Goal: Find specific page/section: Find specific page/section

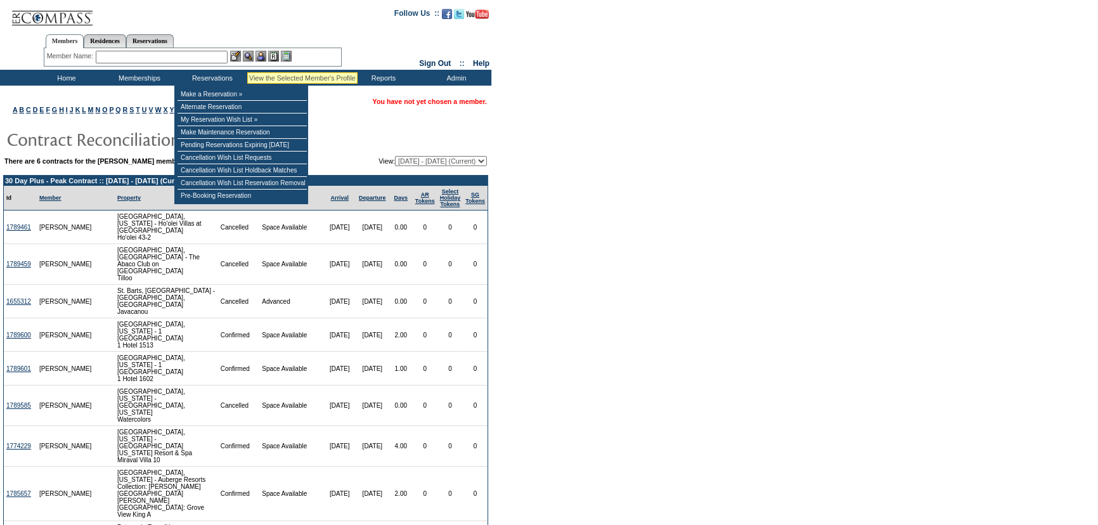
click at [251, 55] on img at bounding box center [248, 56] width 11 height 11
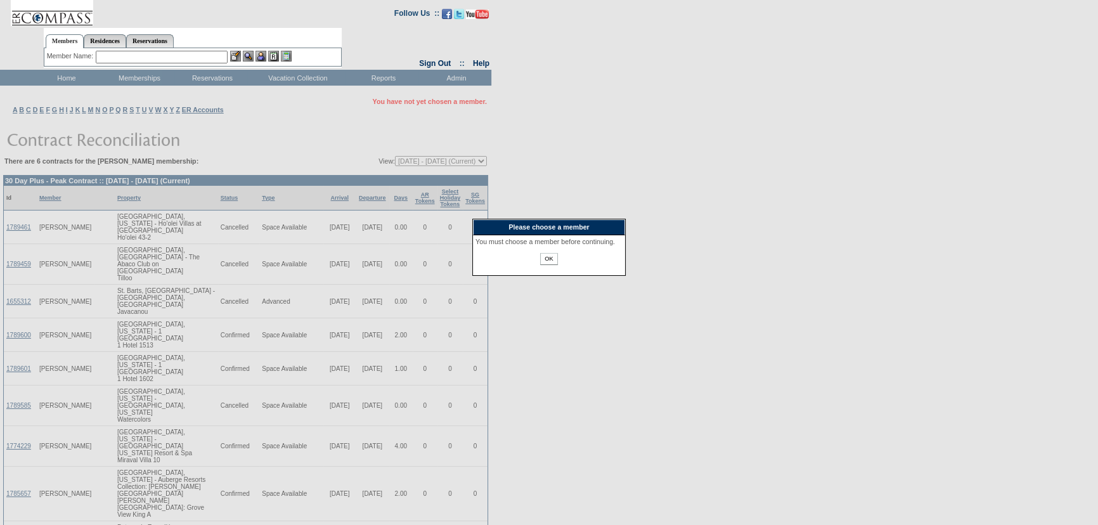
click at [546, 264] on input "OK" at bounding box center [548, 259] width 17 height 12
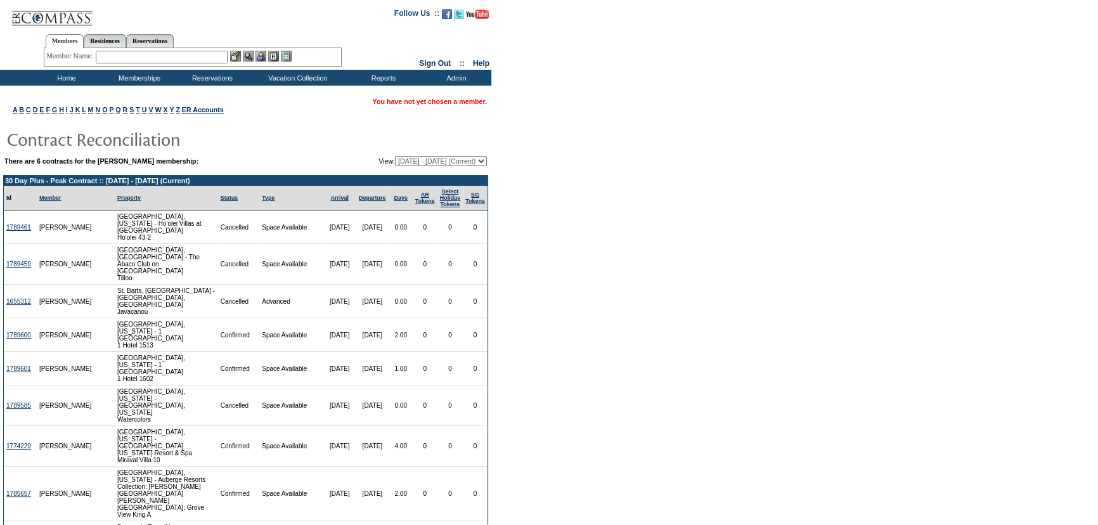
click at [164, 53] on input "text" at bounding box center [162, 57] width 132 height 13
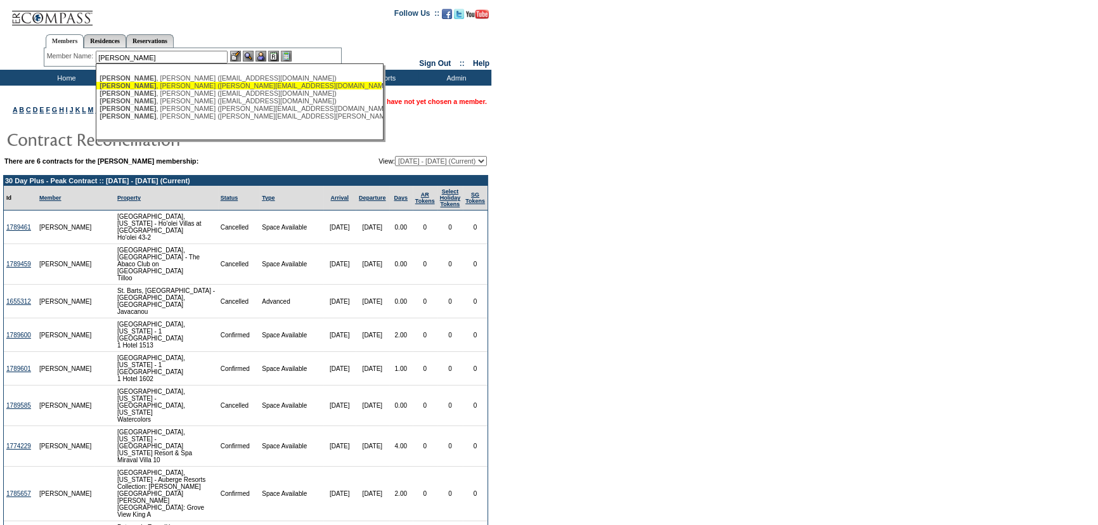
click at [165, 85] on div "[PERSON_NAME] ([PERSON_NAME][EMAIL_ADDRESS][DOMAIN_NAME])" at bounding box center [238, 86] width 279 height 8
type input "[PERSON_NAME] ([PERSON_NAME][EMAIL_ADDRESS][DOMAIN_NAME])"
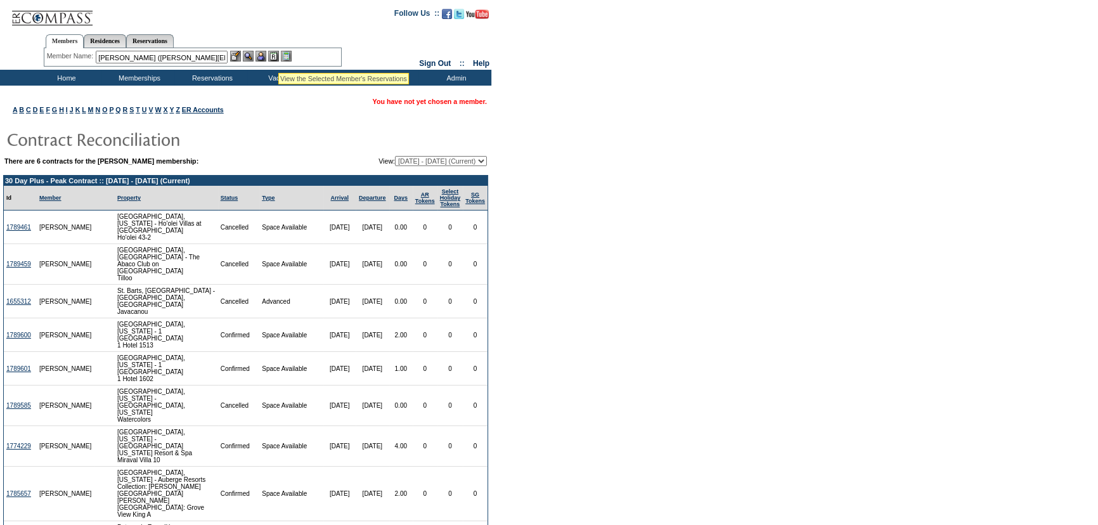
click at [278, 57] on img at bounding box center [273, 56] width 11 height 11
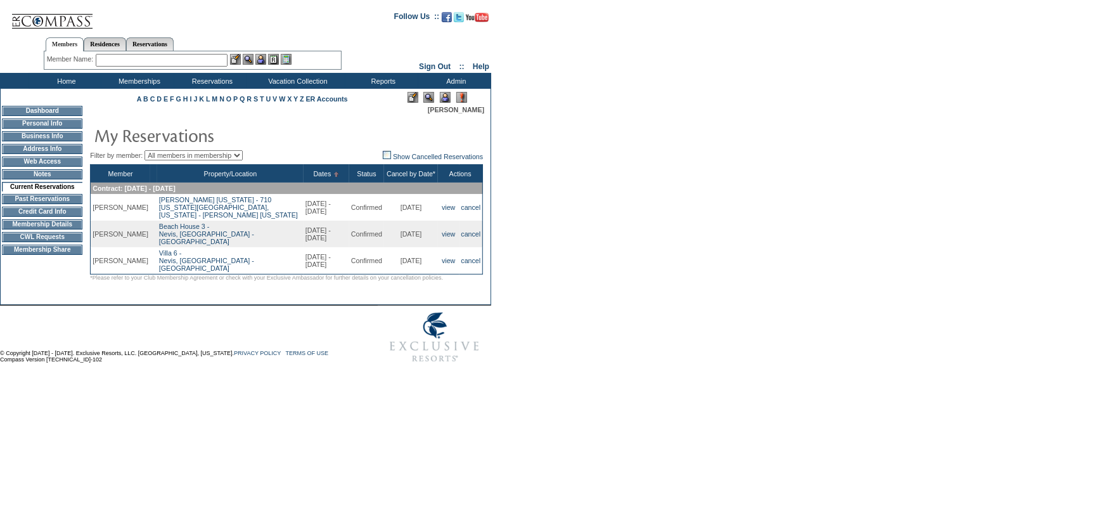
click at [44, 213] on td "Credit Card Info" at bounding box center [42, 212] width 80 height 10
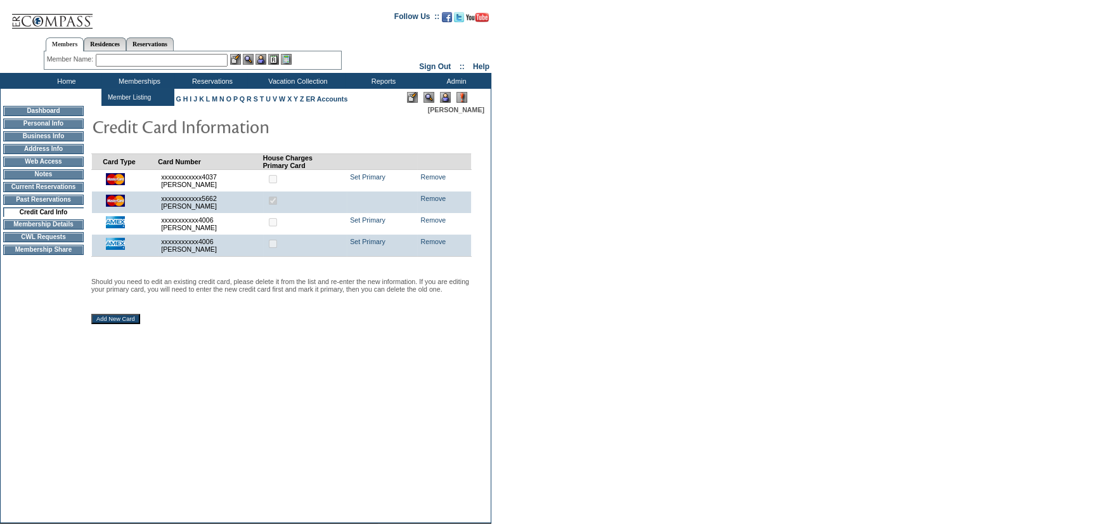
click at [165, 60] on input "text" at bounding box center [162, 60] width 132 height 13
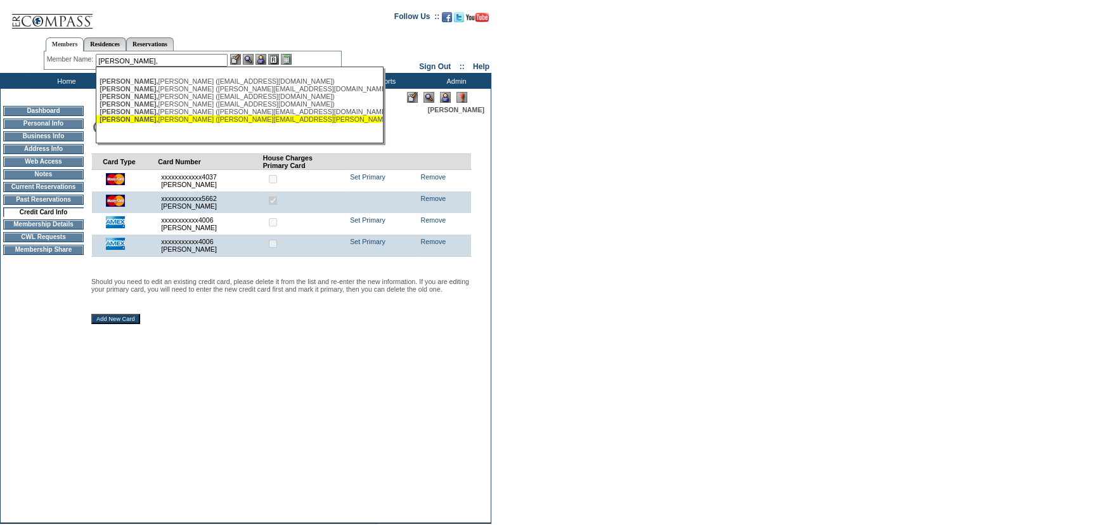
click at [180, 121] on div "Twomey, Mick (mick.twomey@hyperlift.com)" at bounding box center [238, 119] width 279 height 8
type input "Twomey, Mick (mick.twomey@hyperlift.com)"
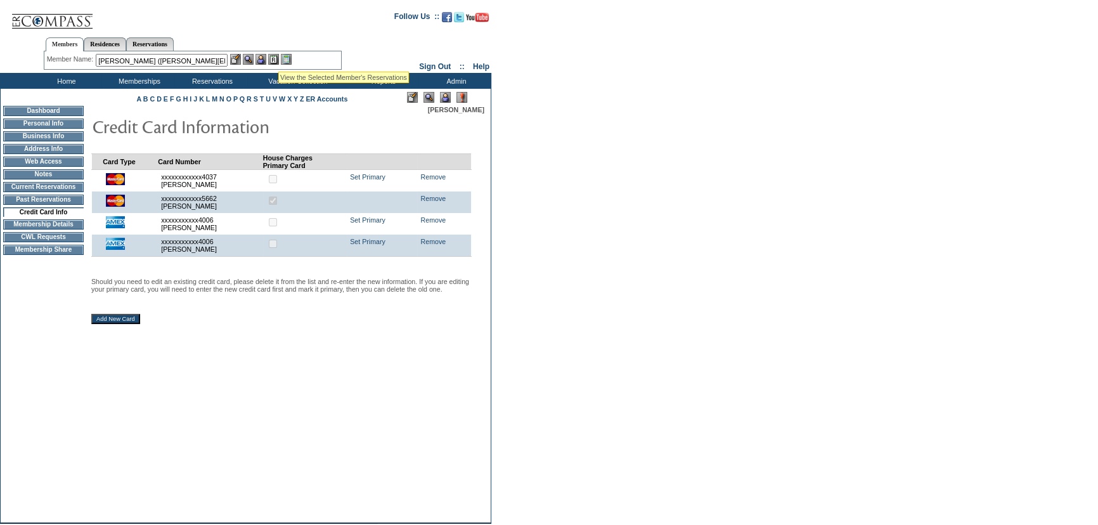
click at [279, 55] on img at bounding box center [273, 59] width 11 height 11
